Goal: Information Seeking & Learning: Learn about a topic

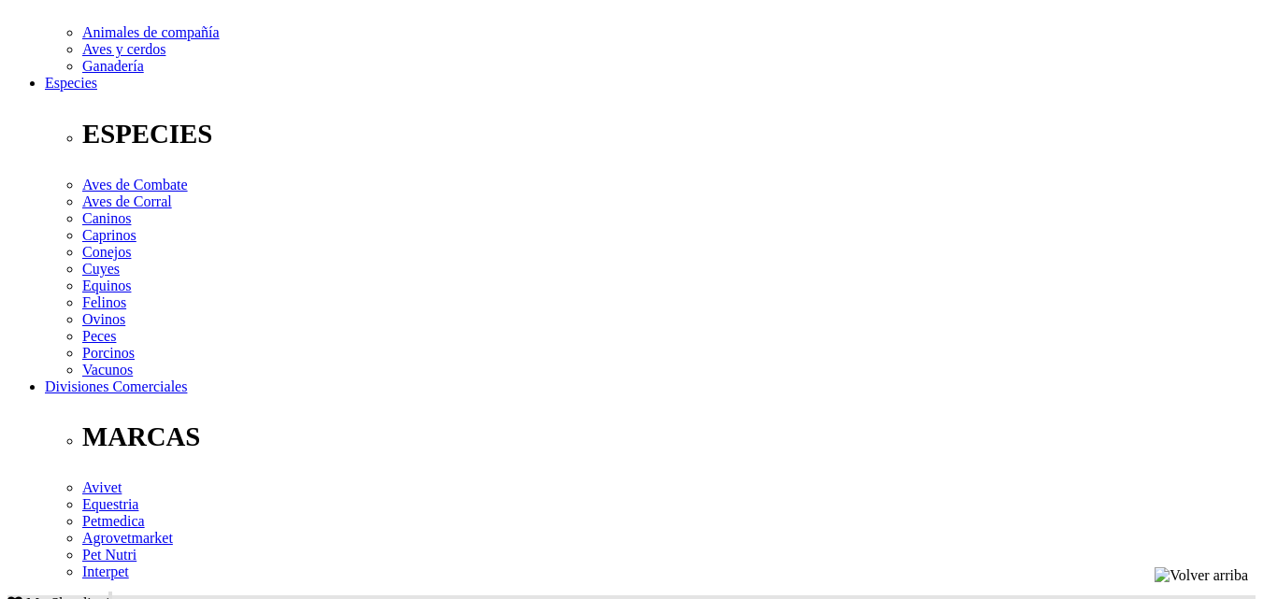
scroll to position [654, 0]
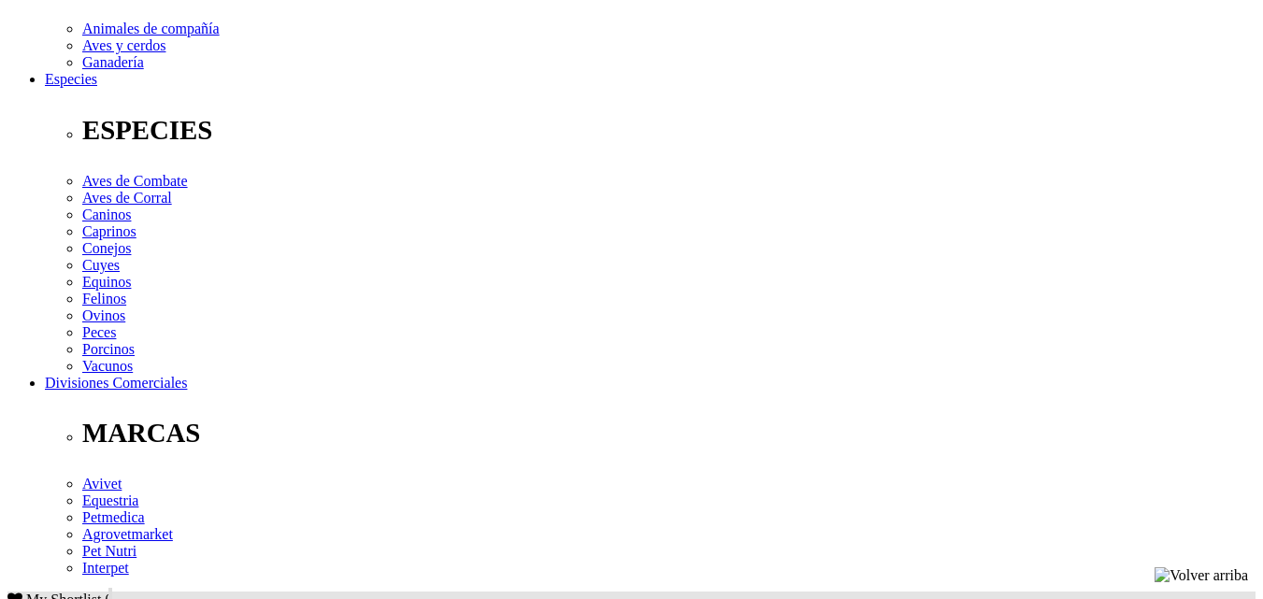
drag, startPoint x: 119, startPoint y: 305, endPoint x: 726, endPoint y: 385, distance: 612.9
copy p "Dextrosa 50 mg, [MEDICAL_DATA] 0.15 mg, Cloruro de potasio 0.2 mg, [MEDICAL_DAT…"
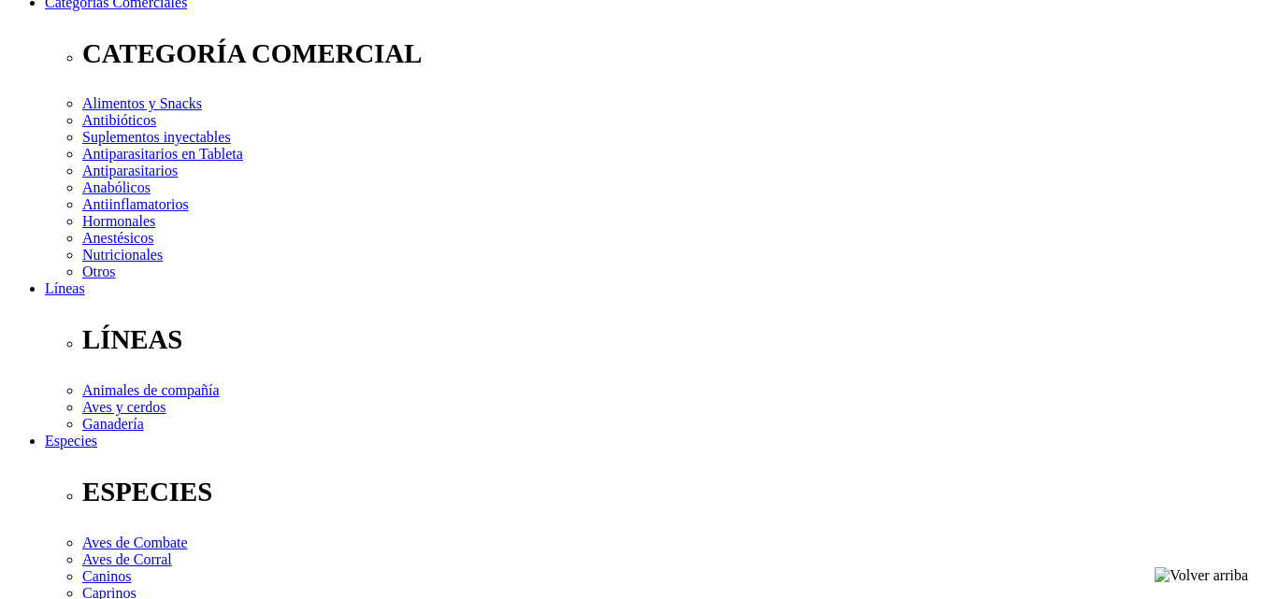
scroll to position [280, 0]
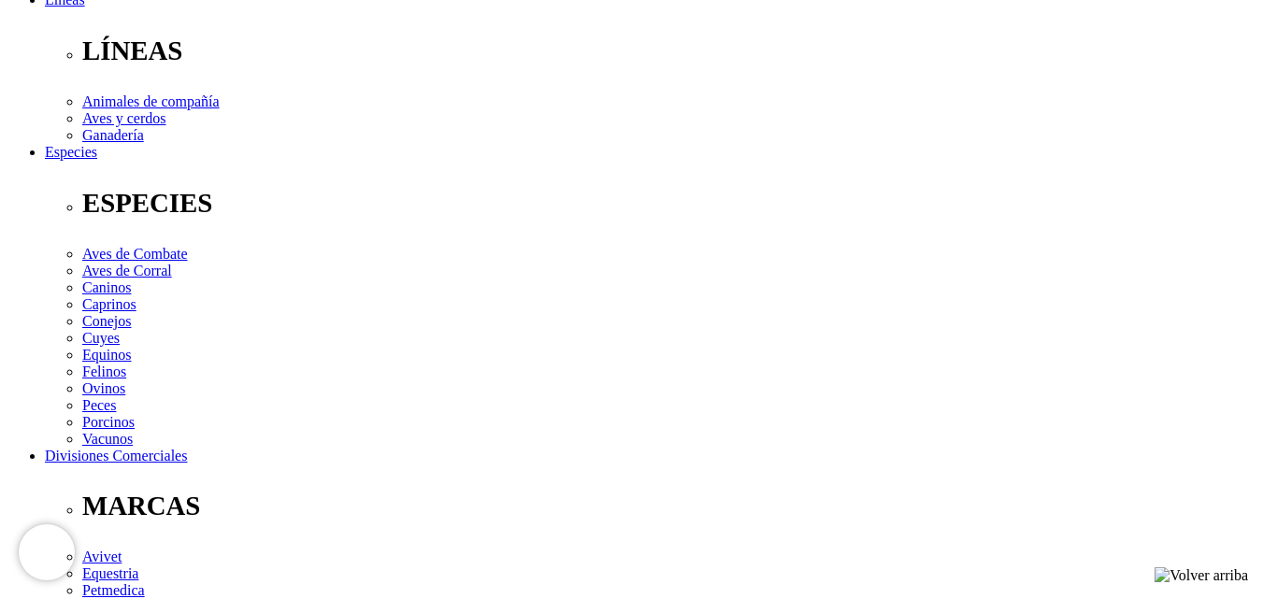
scroll to position [654, 0]
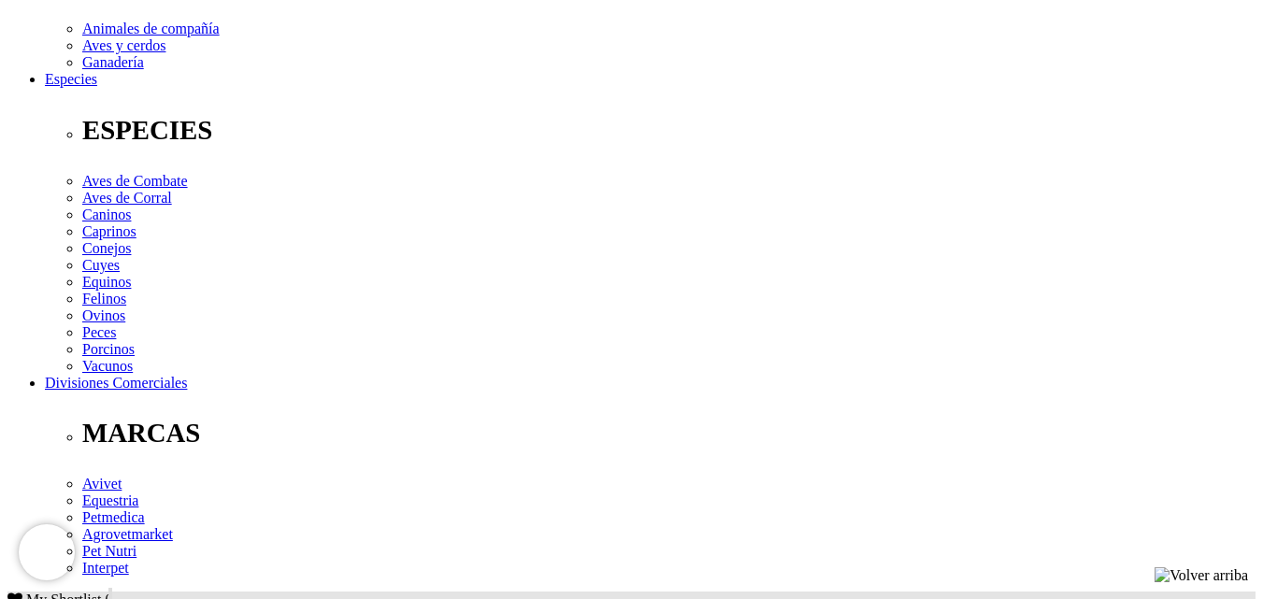
drag, startPoint x: 128, startPoint y: 303, endPoint x: 736, endPoint y: 398, distance: 615.0
